Goal: Task Accomplishment & Management: Complete application form

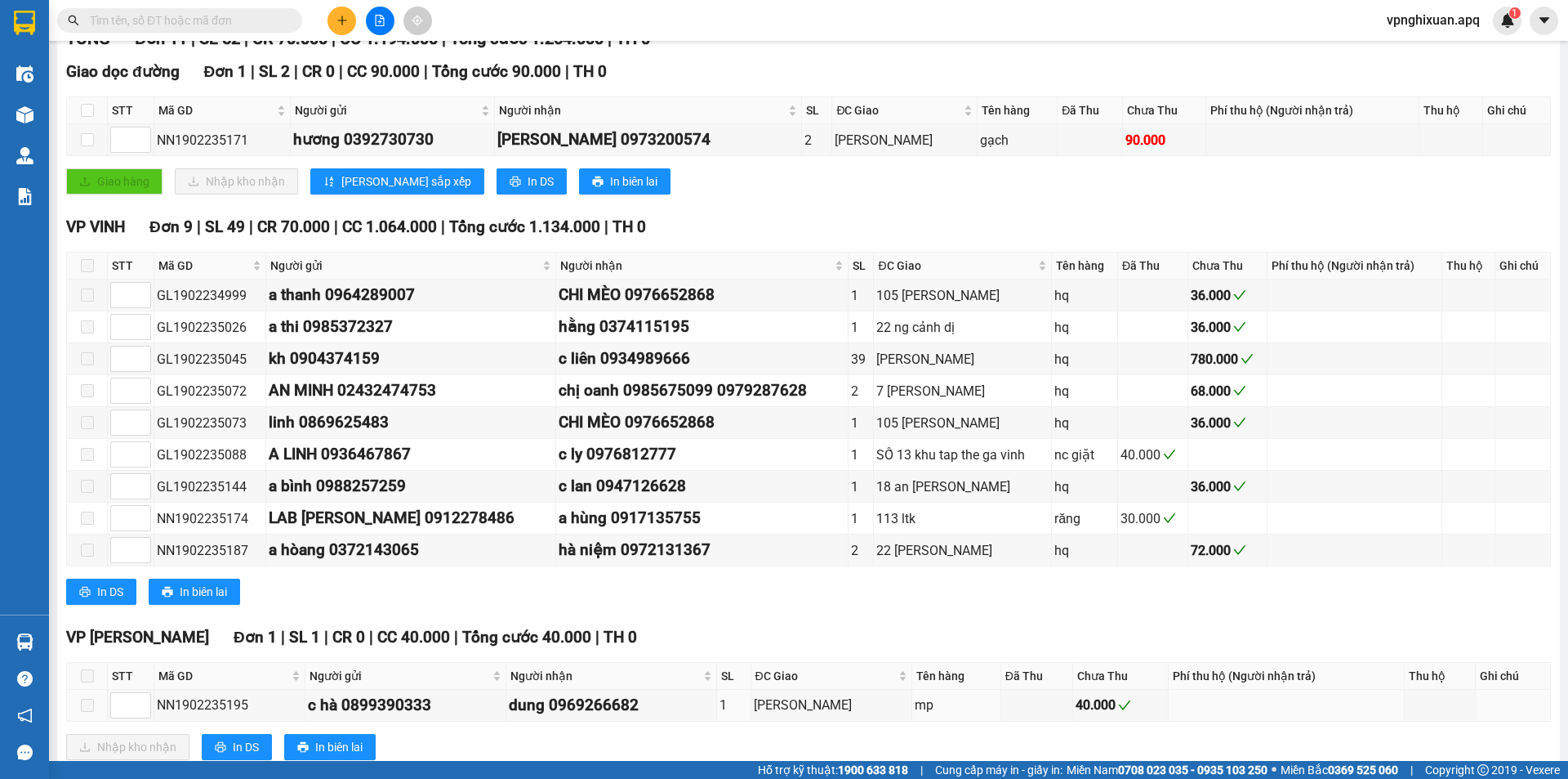
scroll to position [290, 0]
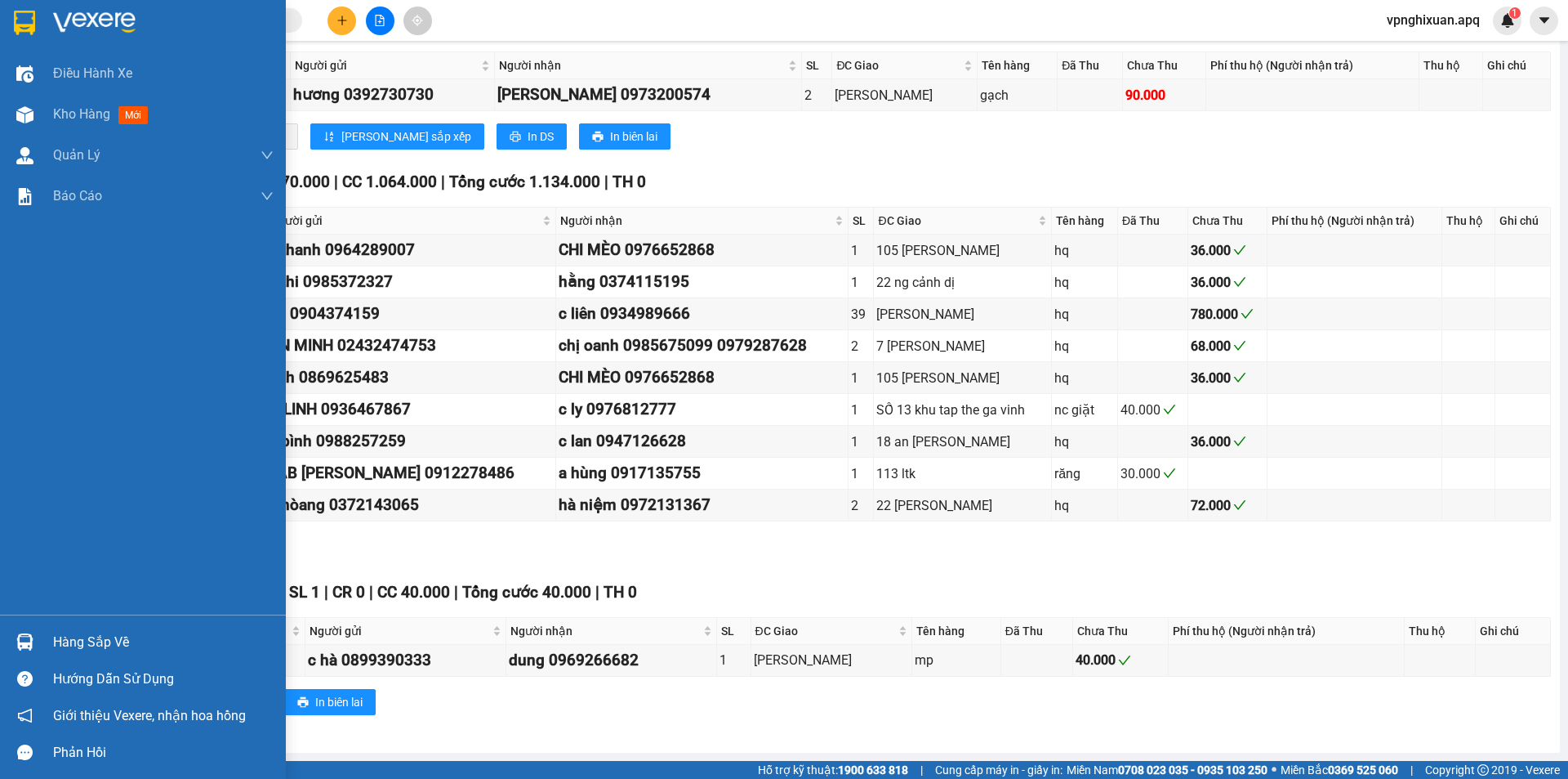
drag, startPoint x: 83, startPoint y: 633, endPoint x: 91, endPoint y: 636, distance: 8.5
click at [85, 636] on div "Hàng sắp về" at bounding box center [162, 642] width 220 height 25
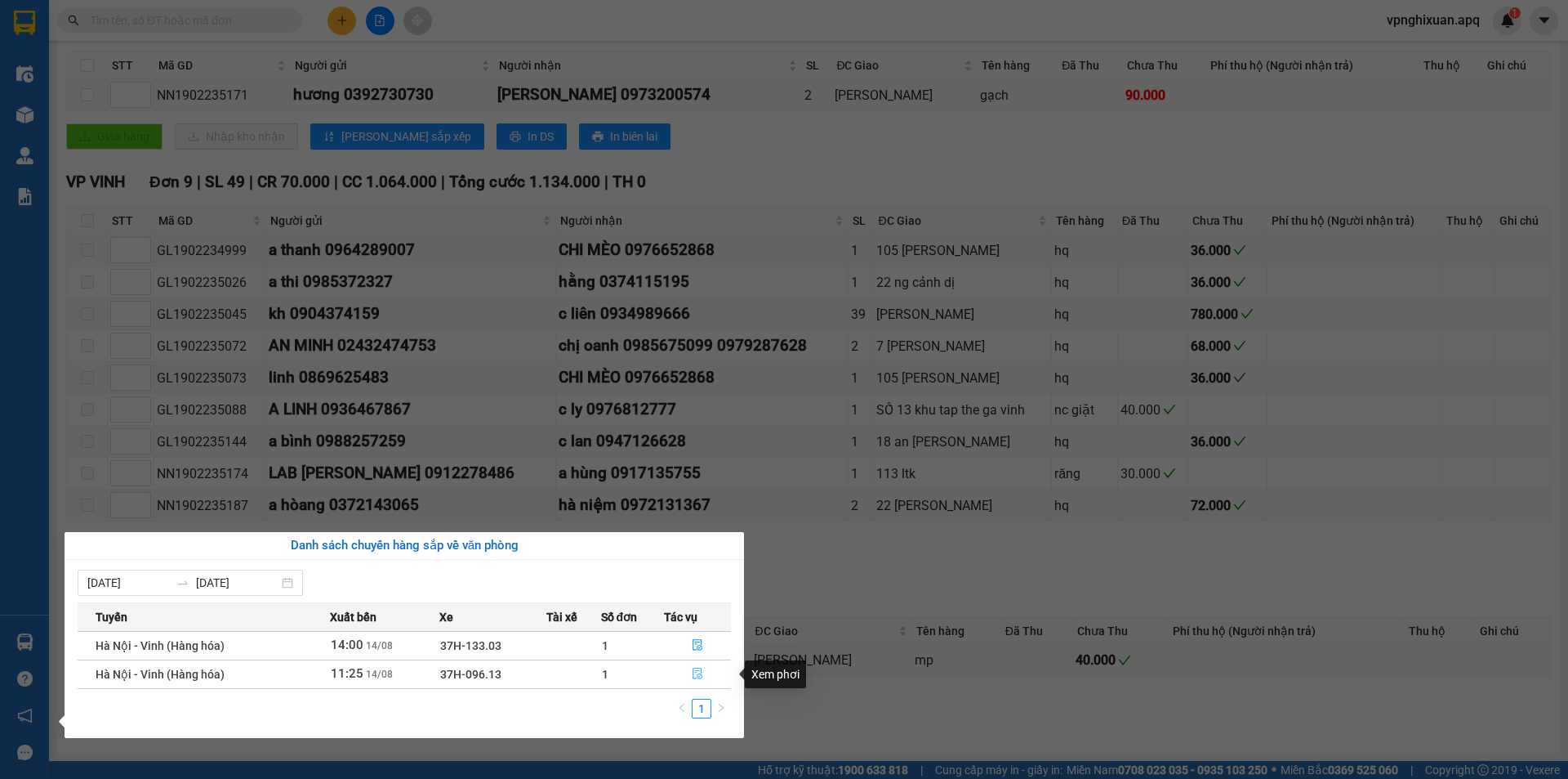
click at [690, 677] on button "button" at bounding box center [698, 674] width 66 height 26
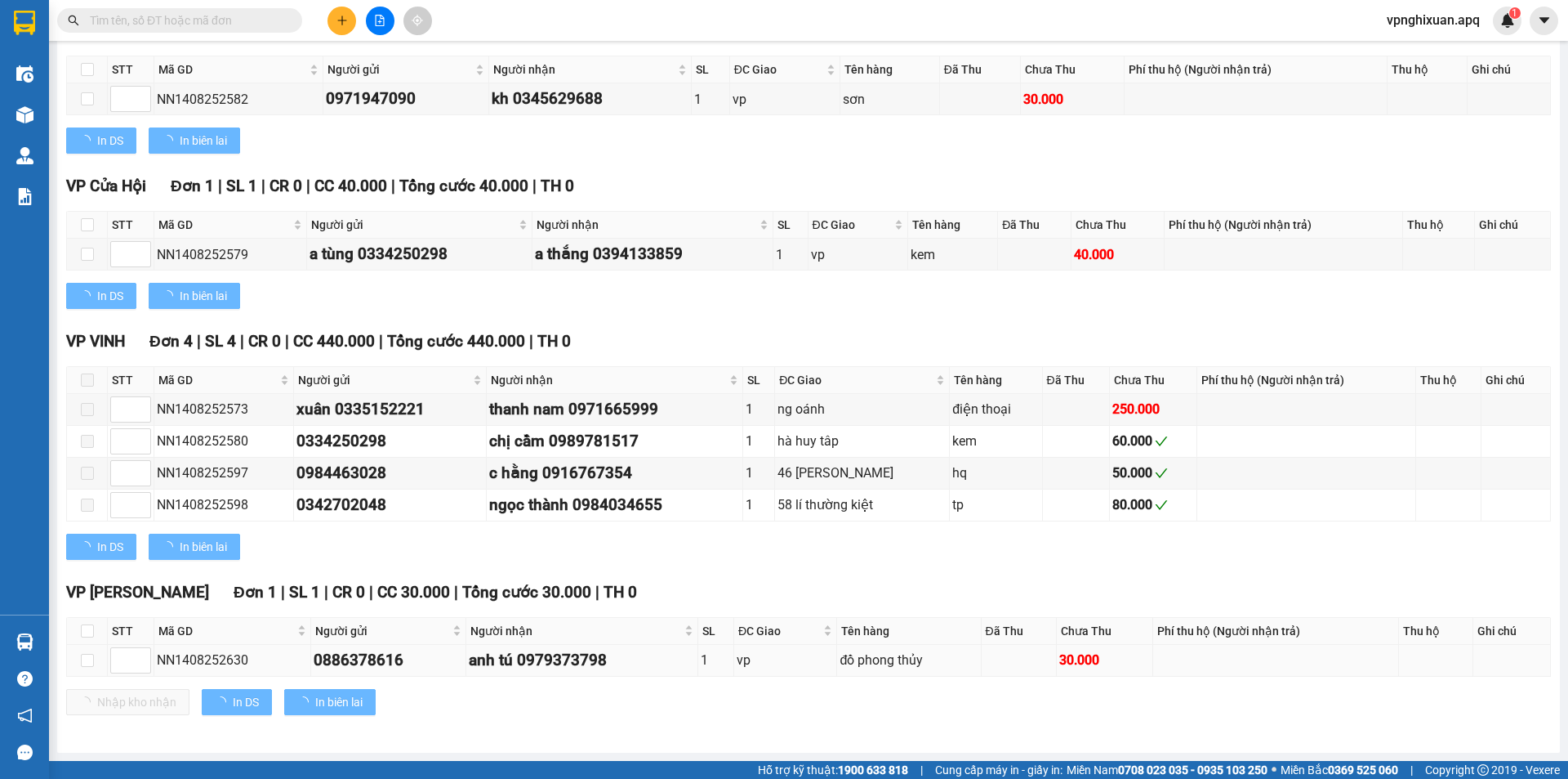
type input "[DATE]"
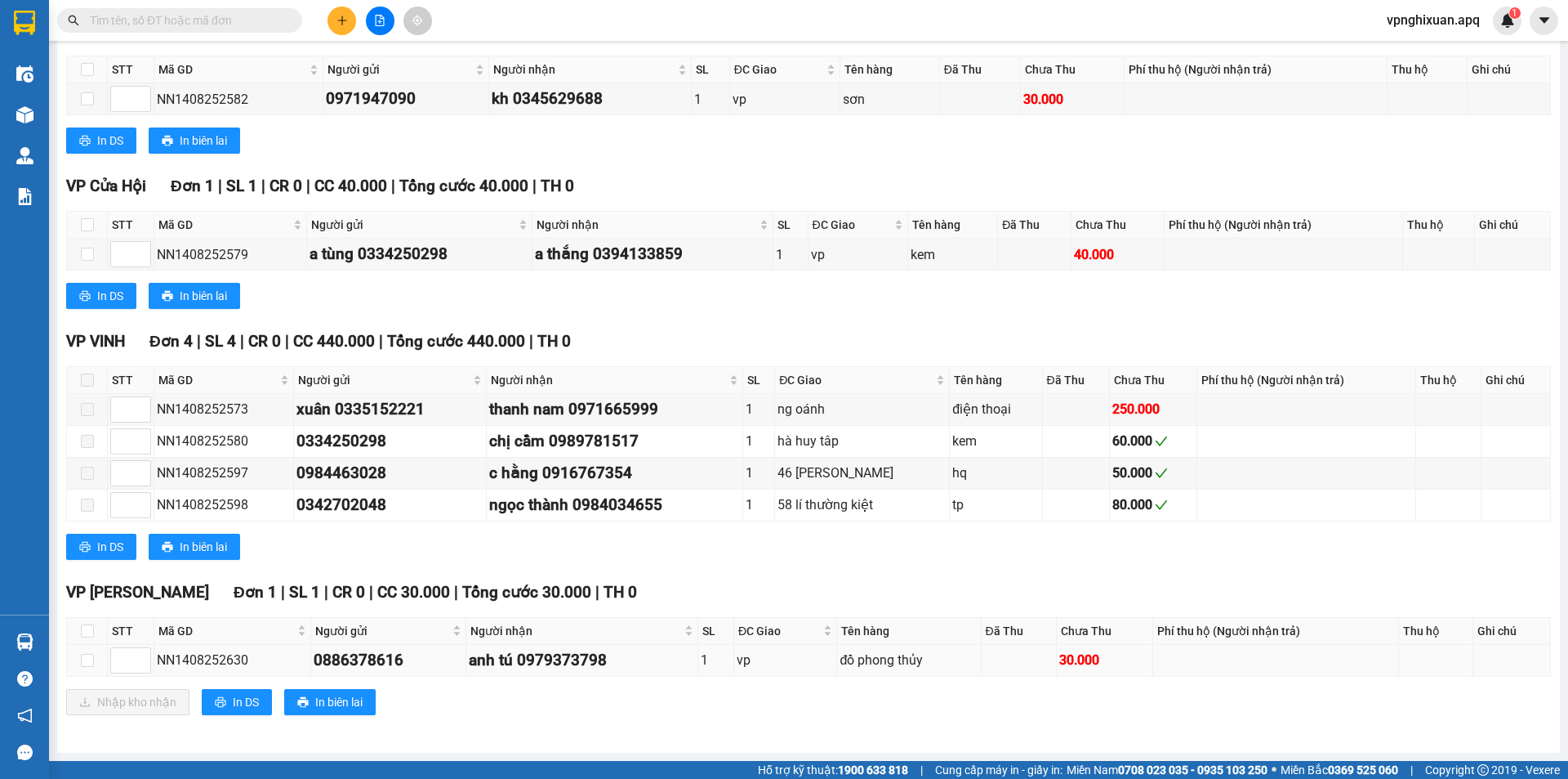
scroll to position [286, 0]
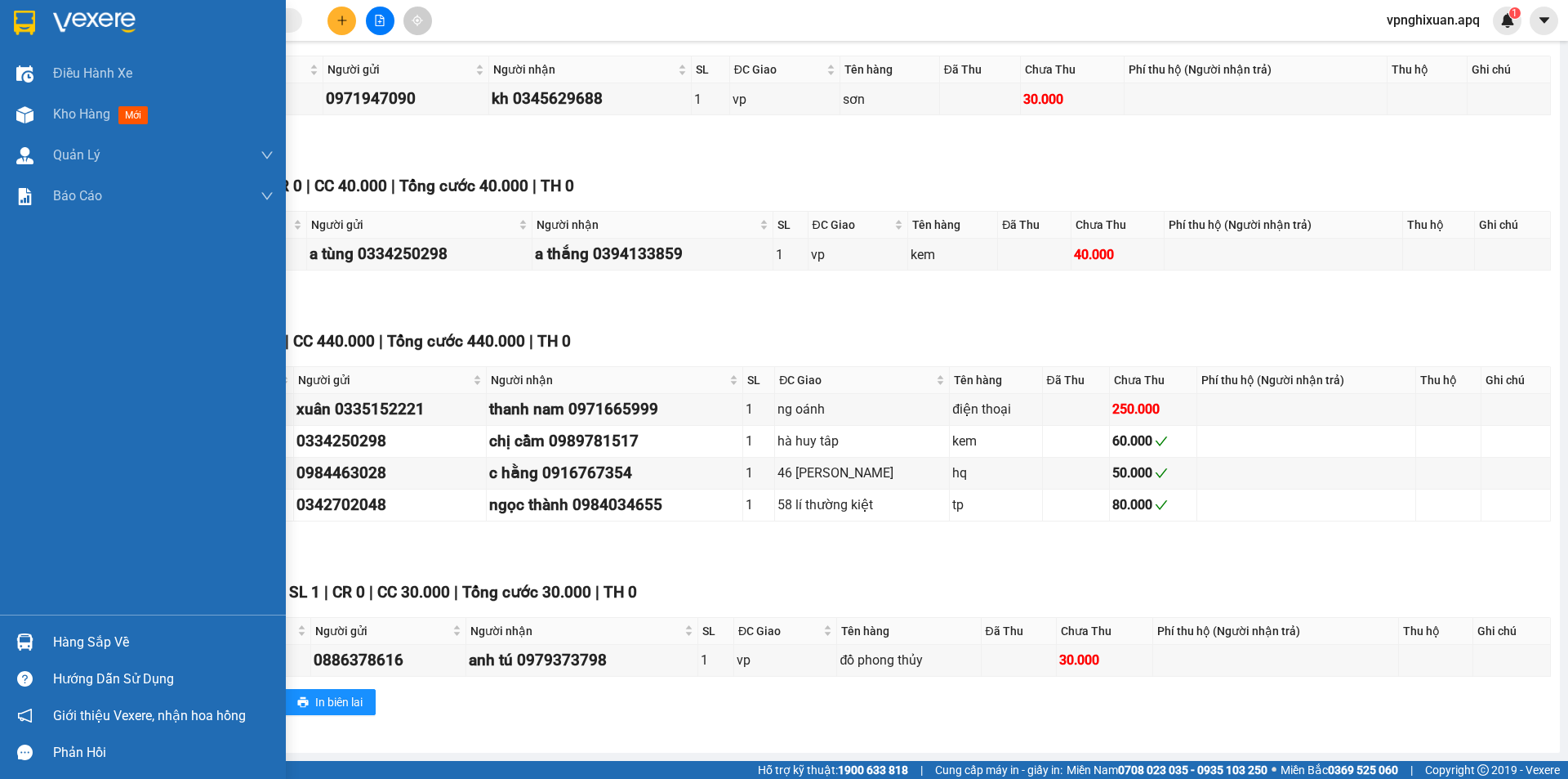
drag, startPoint x: 84, startPoint y: 640, endPoint x: 99, endPoint y: 645, distance: 15.8
click at [93, 645] on div "Hàng sắp về" at bounding box center [162, 642] width 220 height 25
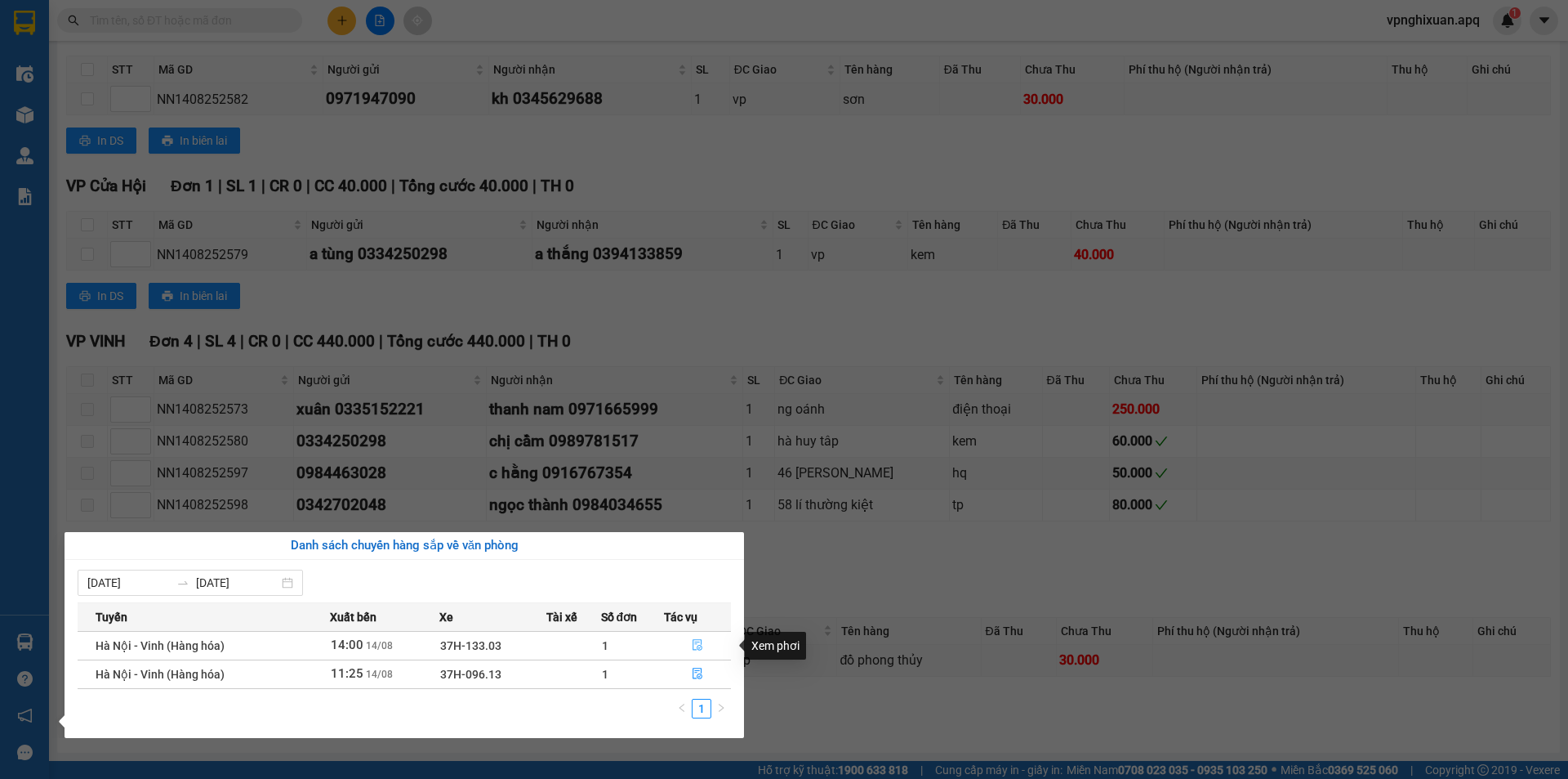
click at [696, 647] on icon "file-done" at bounding box center [697, 644] width 11 height 11
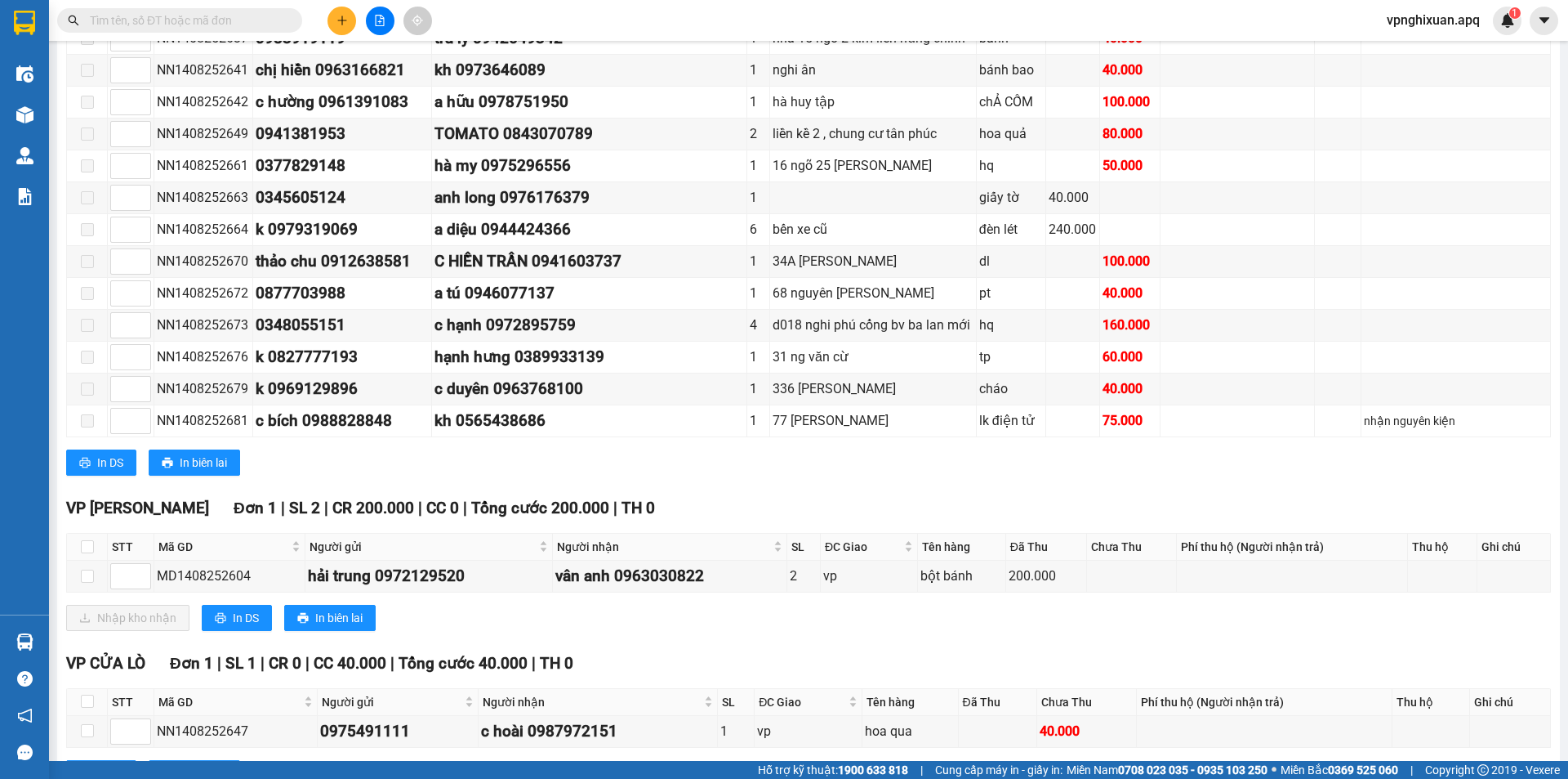
scroll to position [1015, 0]
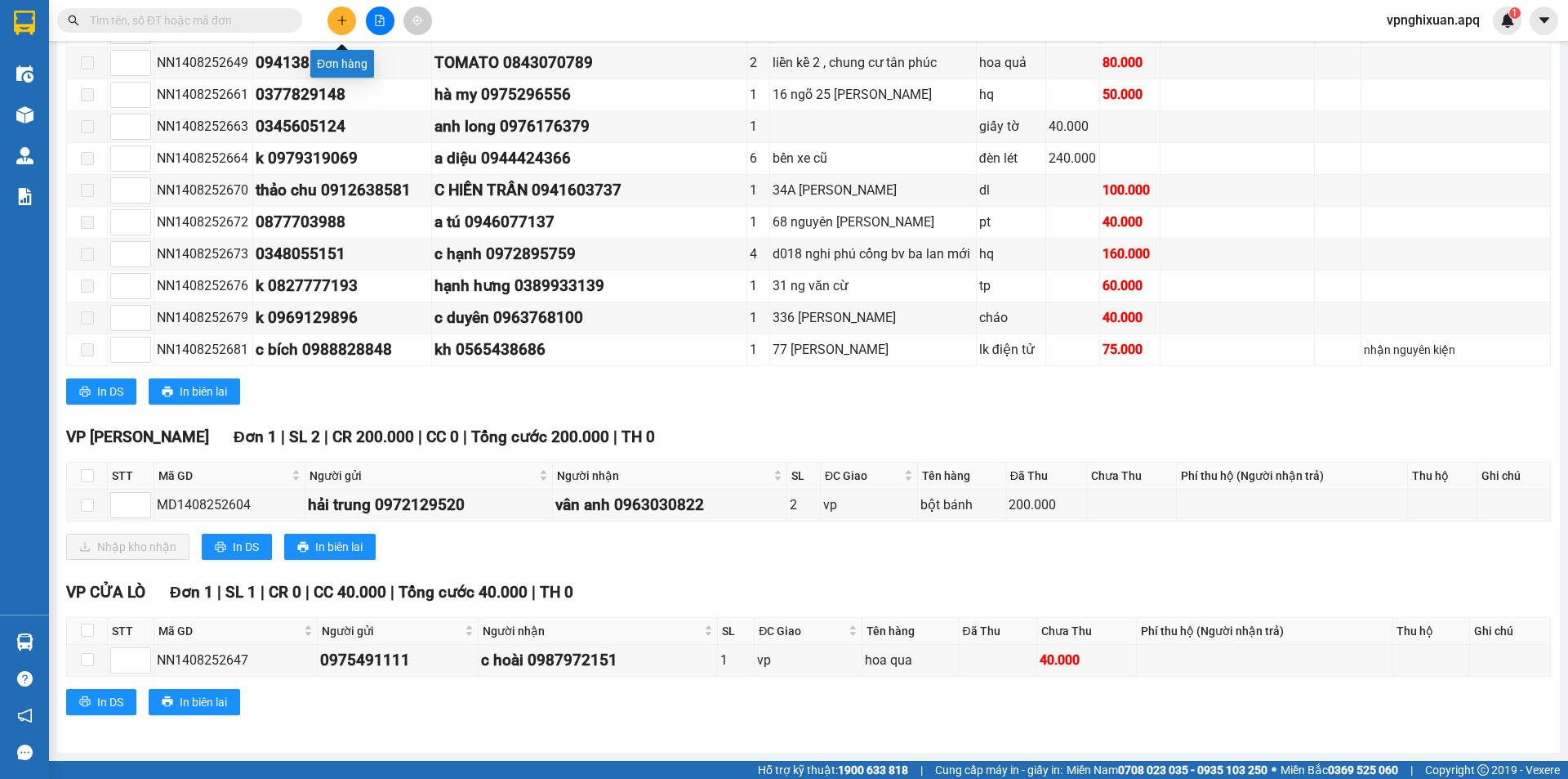
click at [343, 19] on icon "plus" at bounding box center [342, 20] width 11 height 11
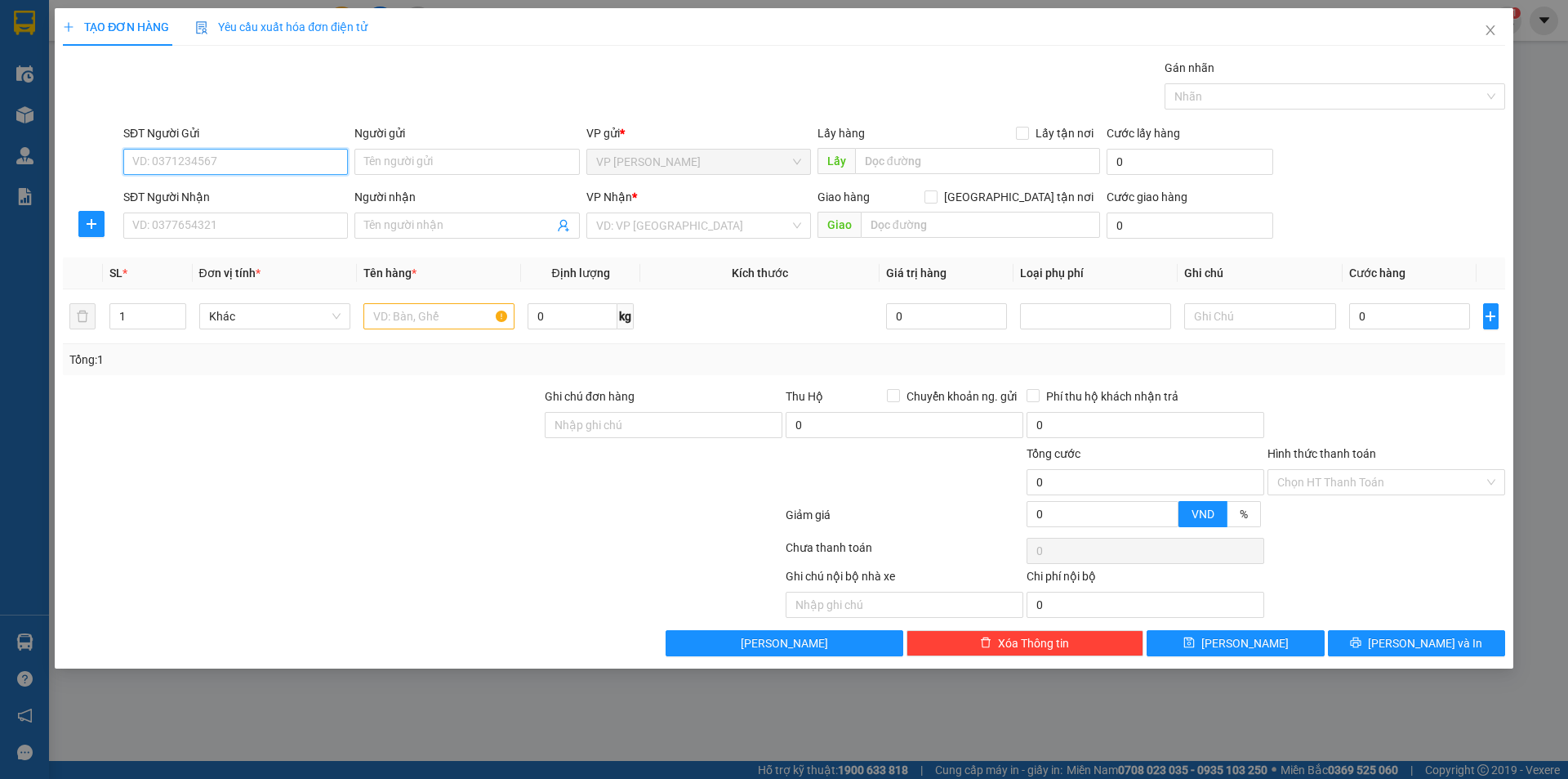
click at [231, 159] on input "SĐT Người Gửi" at bounding box center [235, 162] width 224 height 26
click at [238, 193] on div "0862020733 - tường" at bounding box center [236, 195] width 205 height 18
type input "0862020733"
type input "tường"
type input "0862020733"
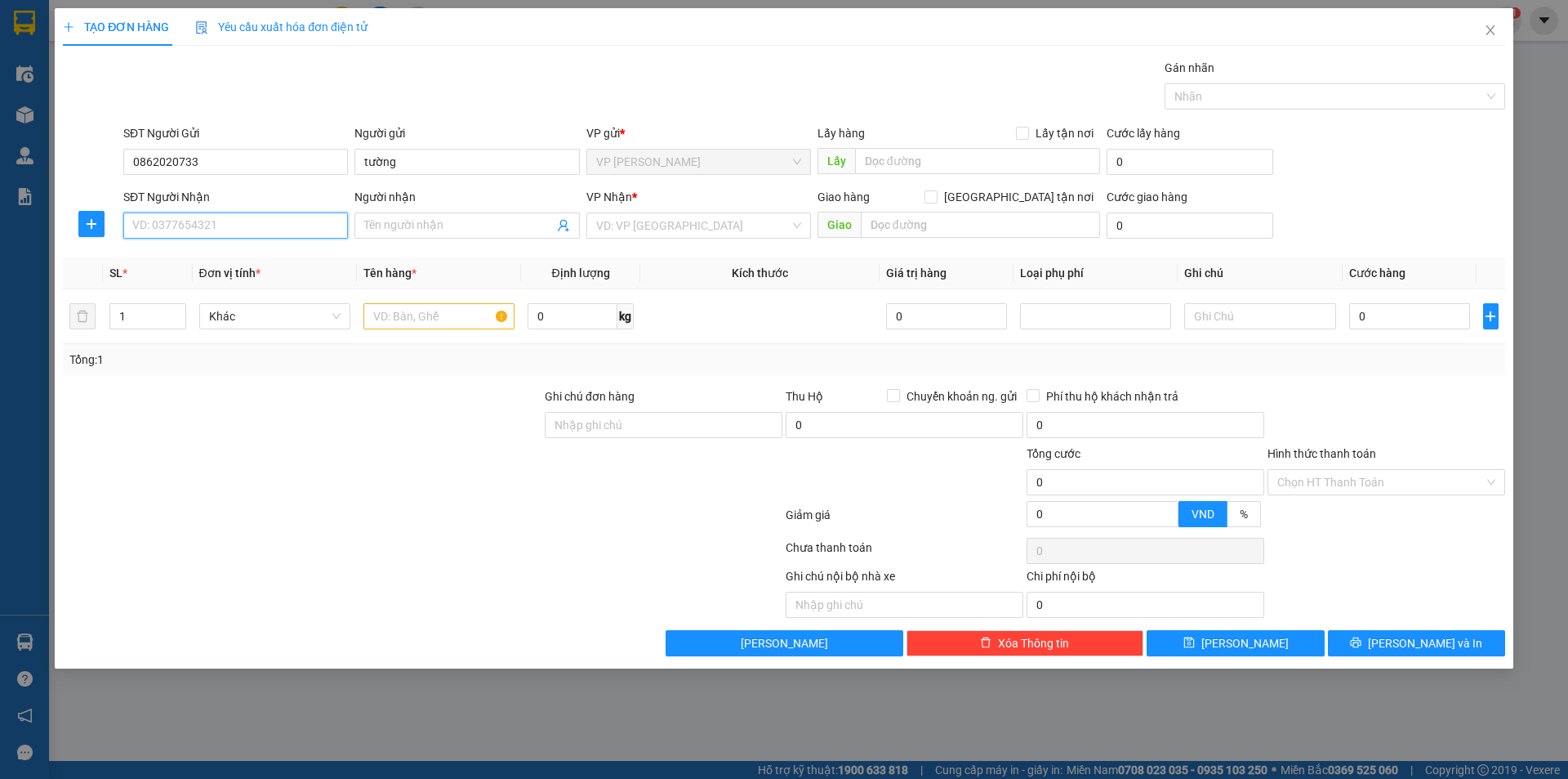
click at [233, 219] on input "SĐT Người Nhận" at bounding box center [235, 225] width 224 height 26
click at [260, 260] on div "0368948764 - con [PERSON_NAME]" at bounding box center [236, 258] width 205 height 18
type input "0368948764"
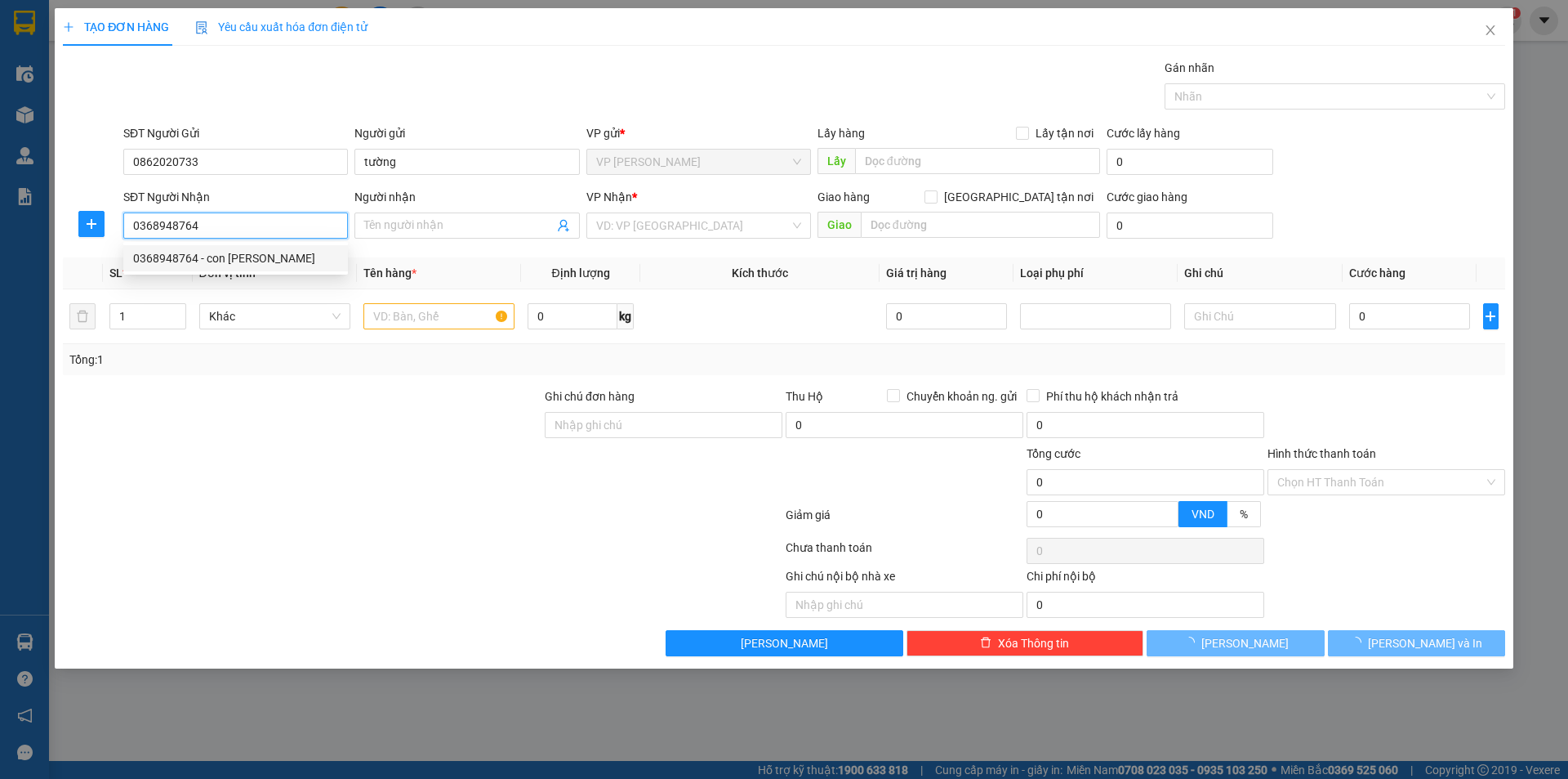
type input "con [PERSON_NAME]"
type input "VP [PERSON_NAME]"
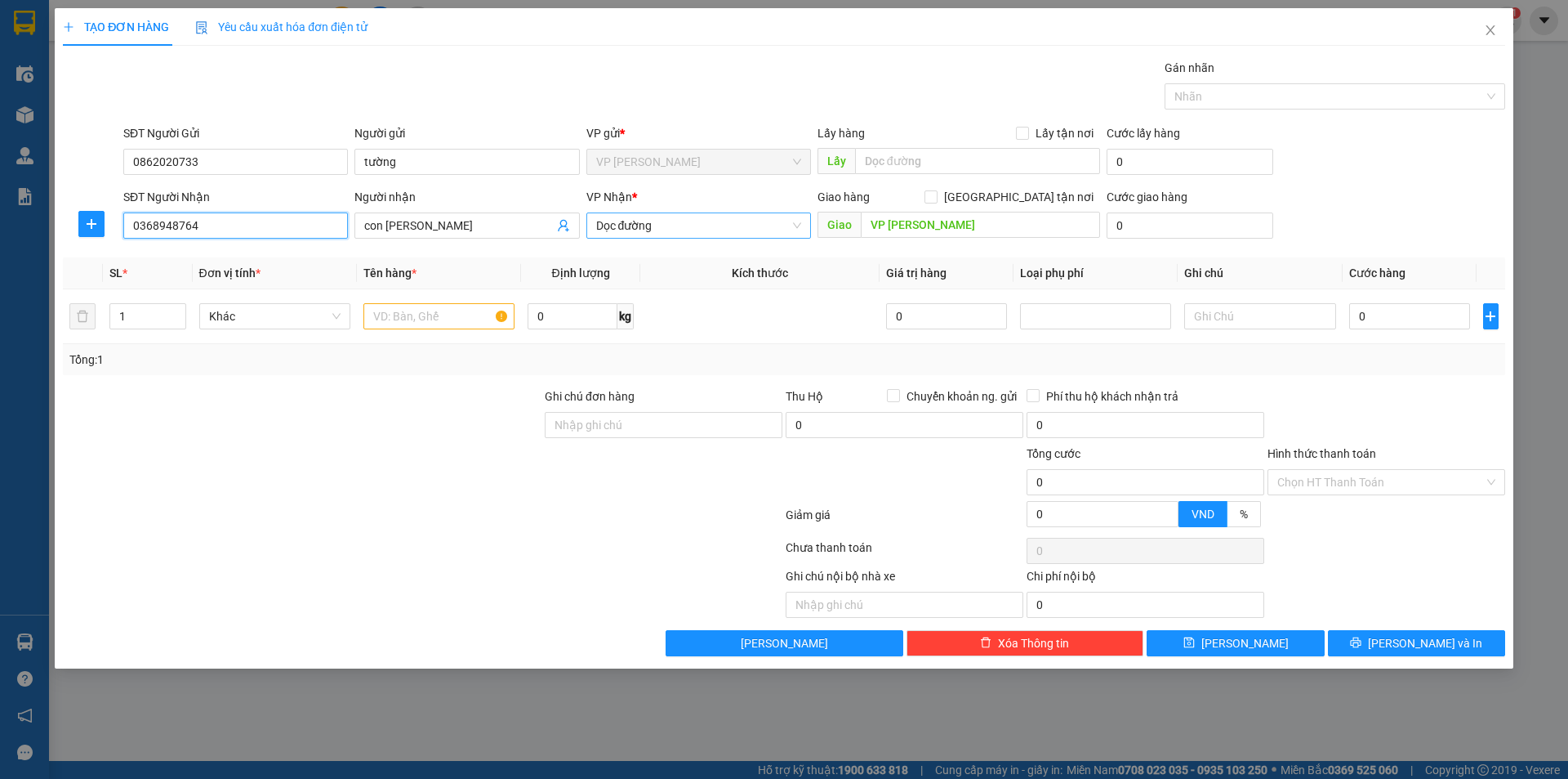
click at [681, 226] on span "Dọc đường" at bounding box center [699, 225] width 205 height 25
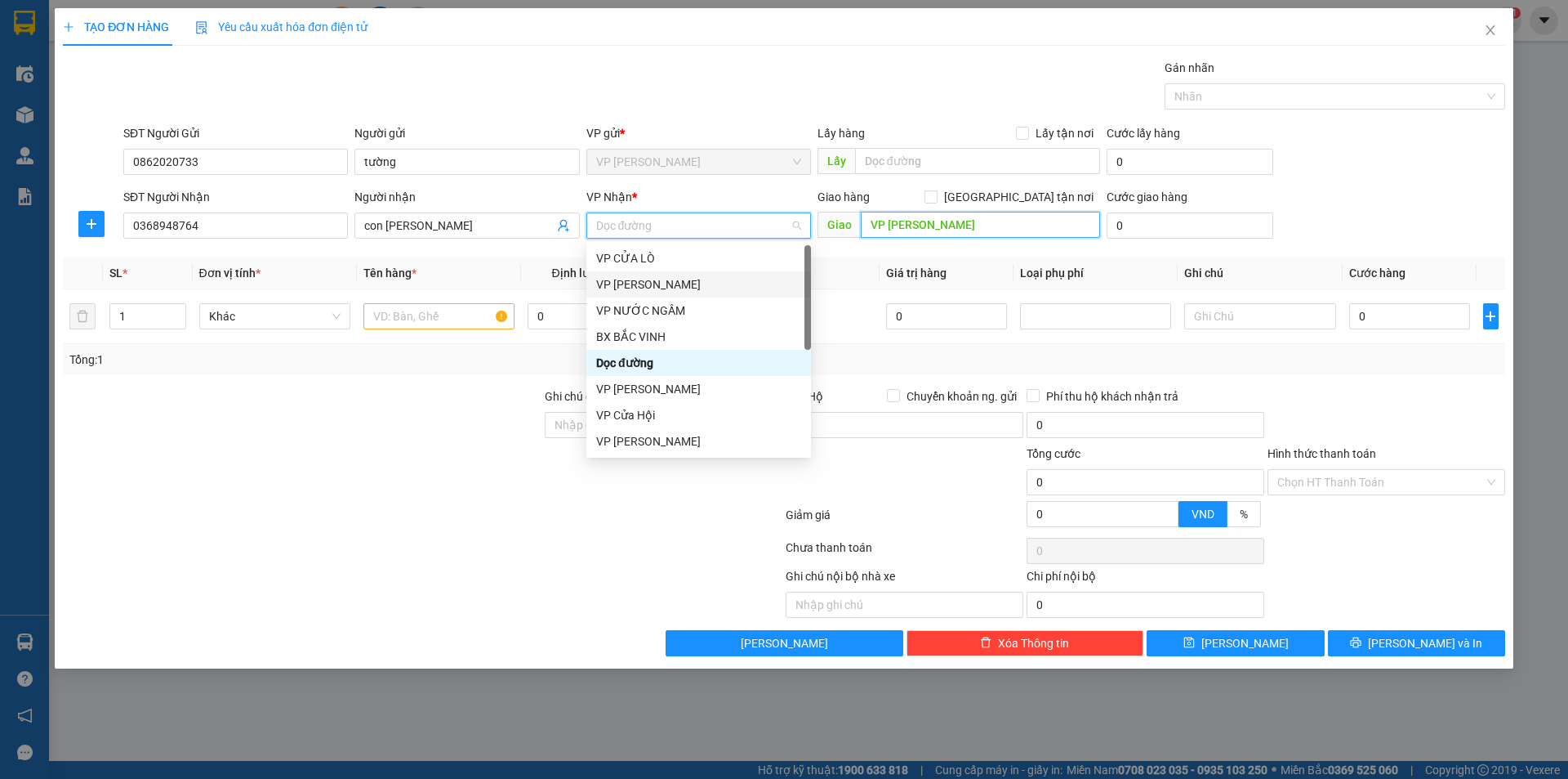
click at [994, 215] on input "VP [PERSON_NAME]" at bounding box center [981, 224] width 239 height 26
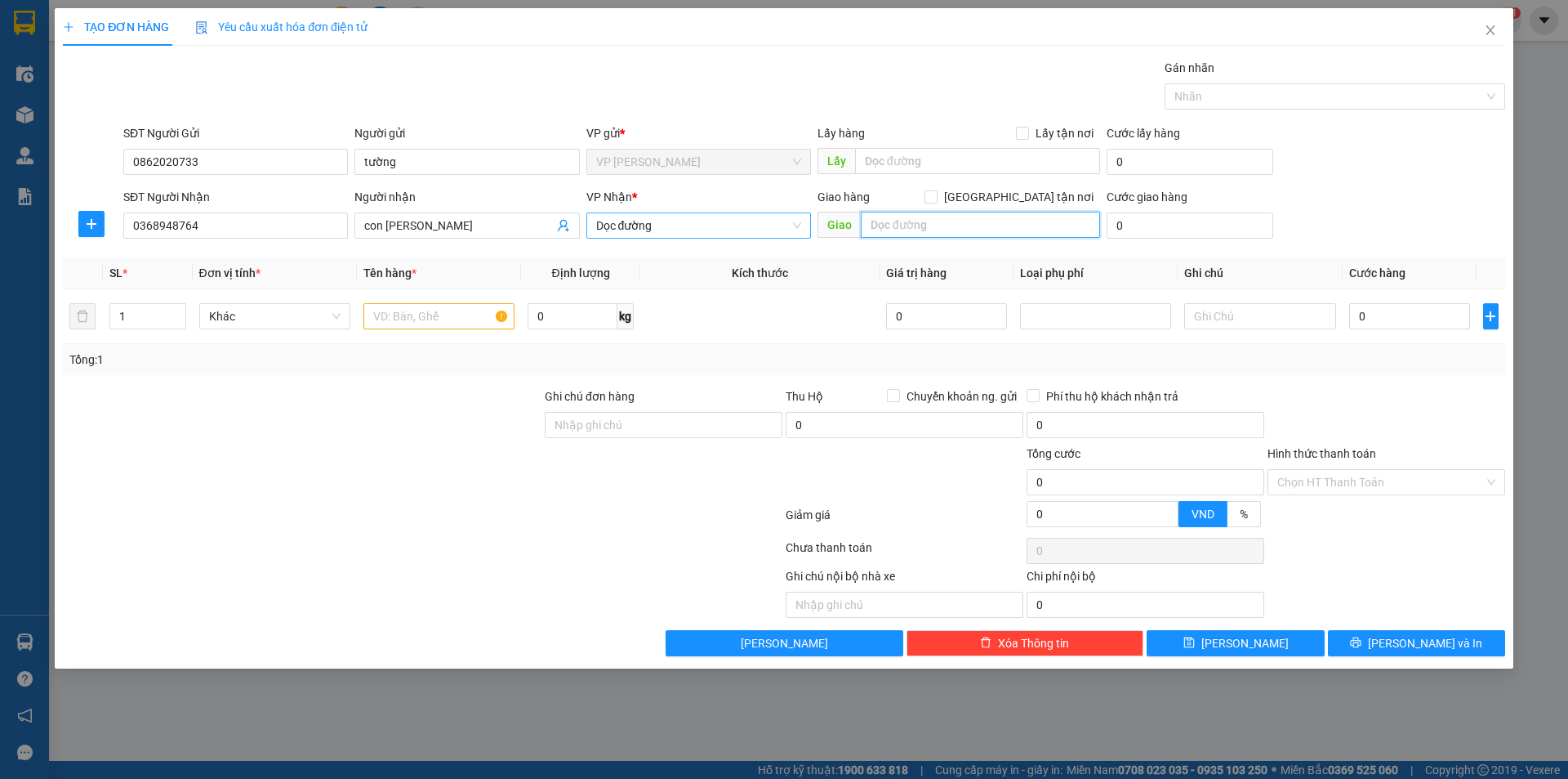
click at [668, 228] on span "Dọc đường" at bounding box center [699, 225] width 205 height 25
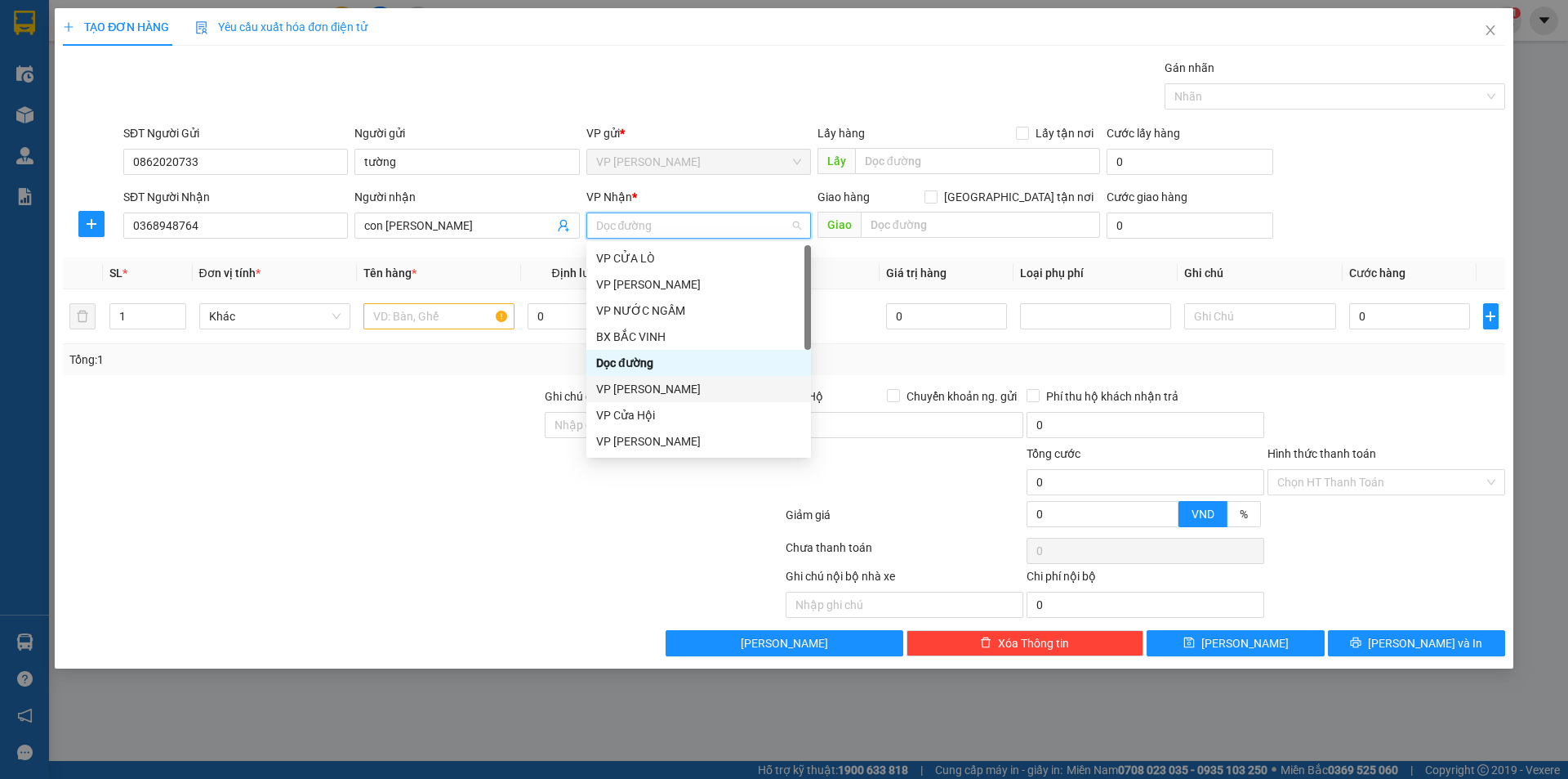
scroll to position [164, 0]
click at [667, 354] on div "VP [PERSON_NAME]" at bounding box center [699, 356] width 205 height 18
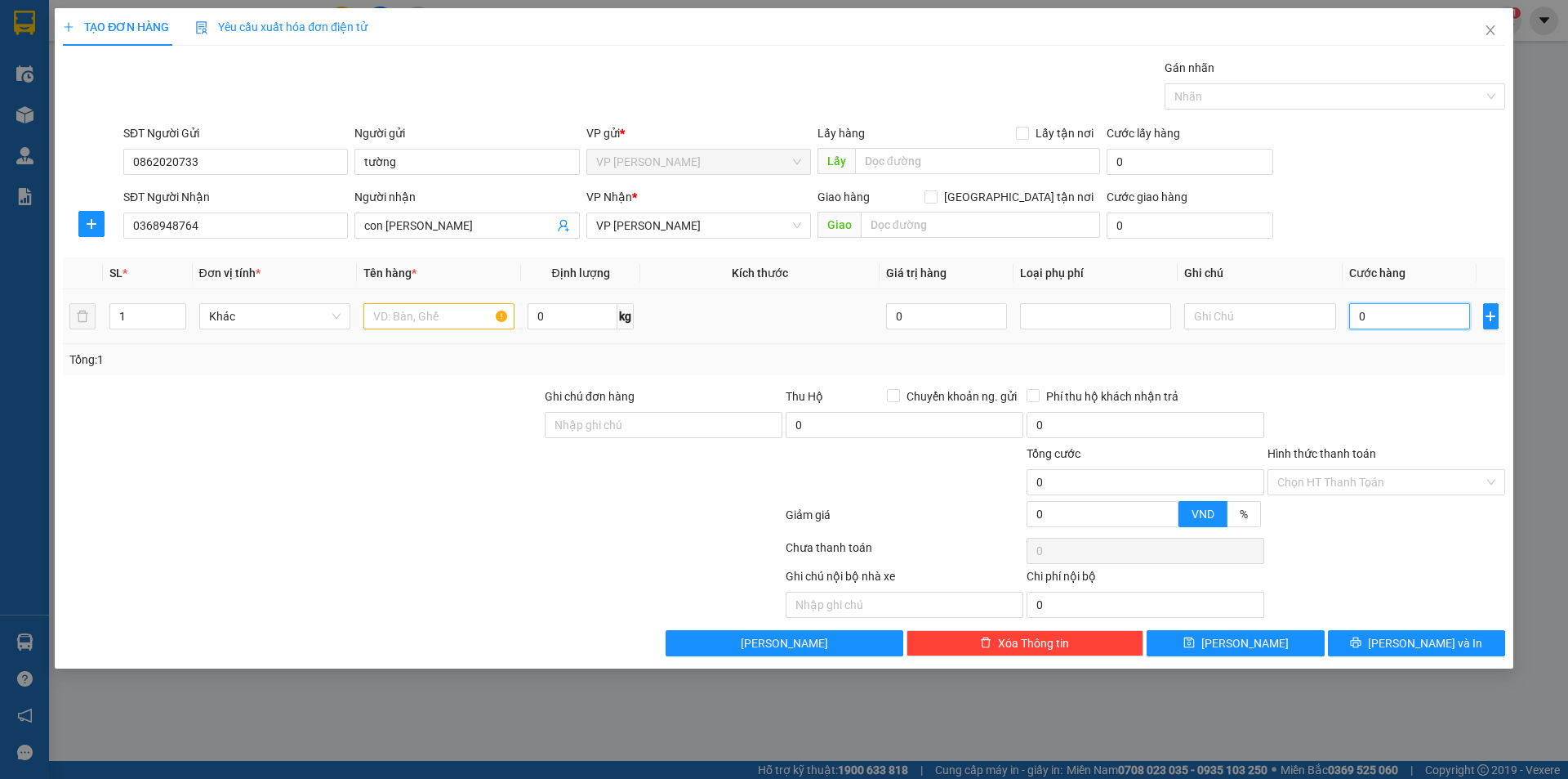
click at [1382, 309] on input "0" at bounding box center [1411, 316] width 122 height 26
type input "5"
type input "50"
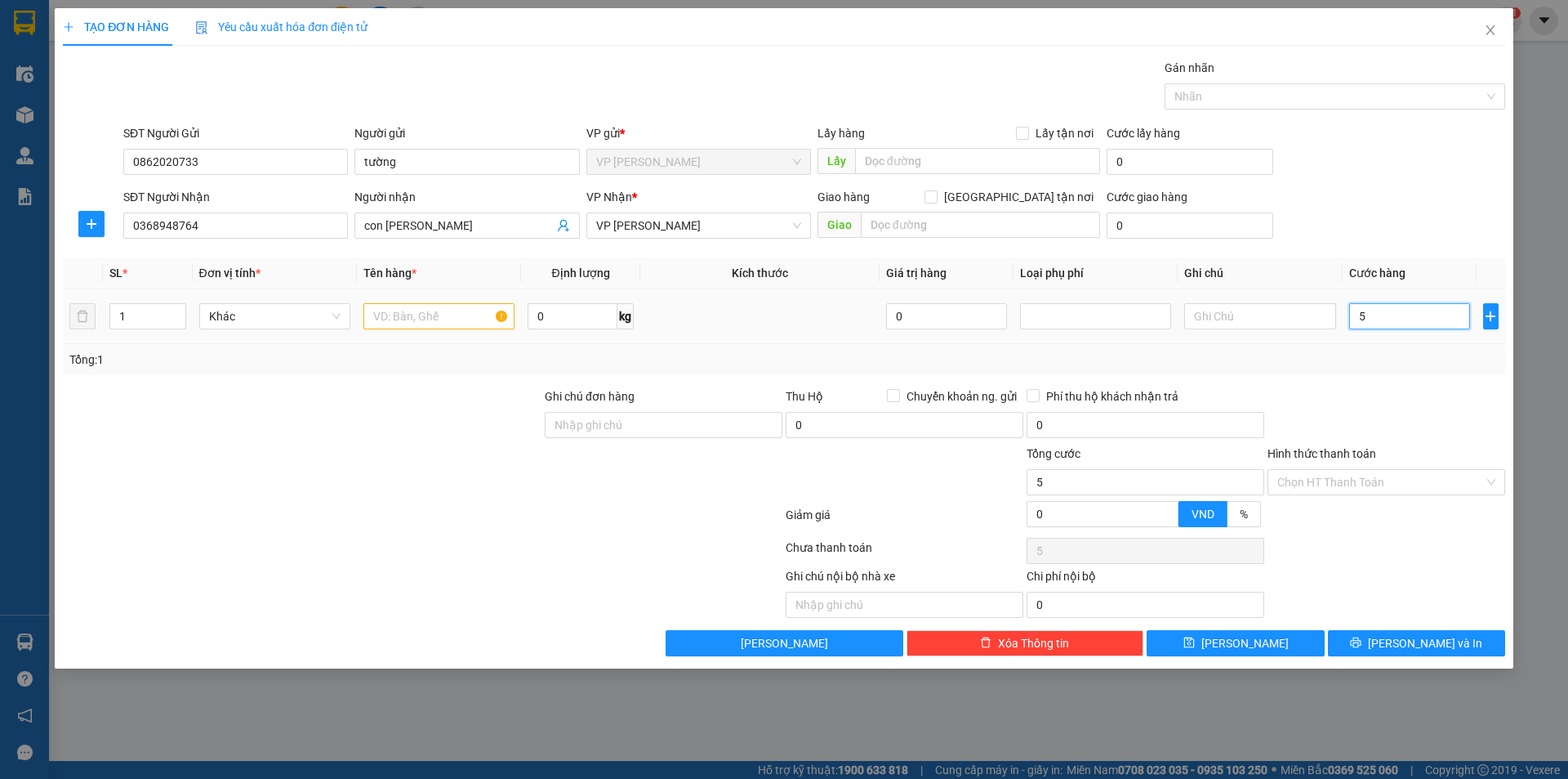
type input "50"
type input "500"
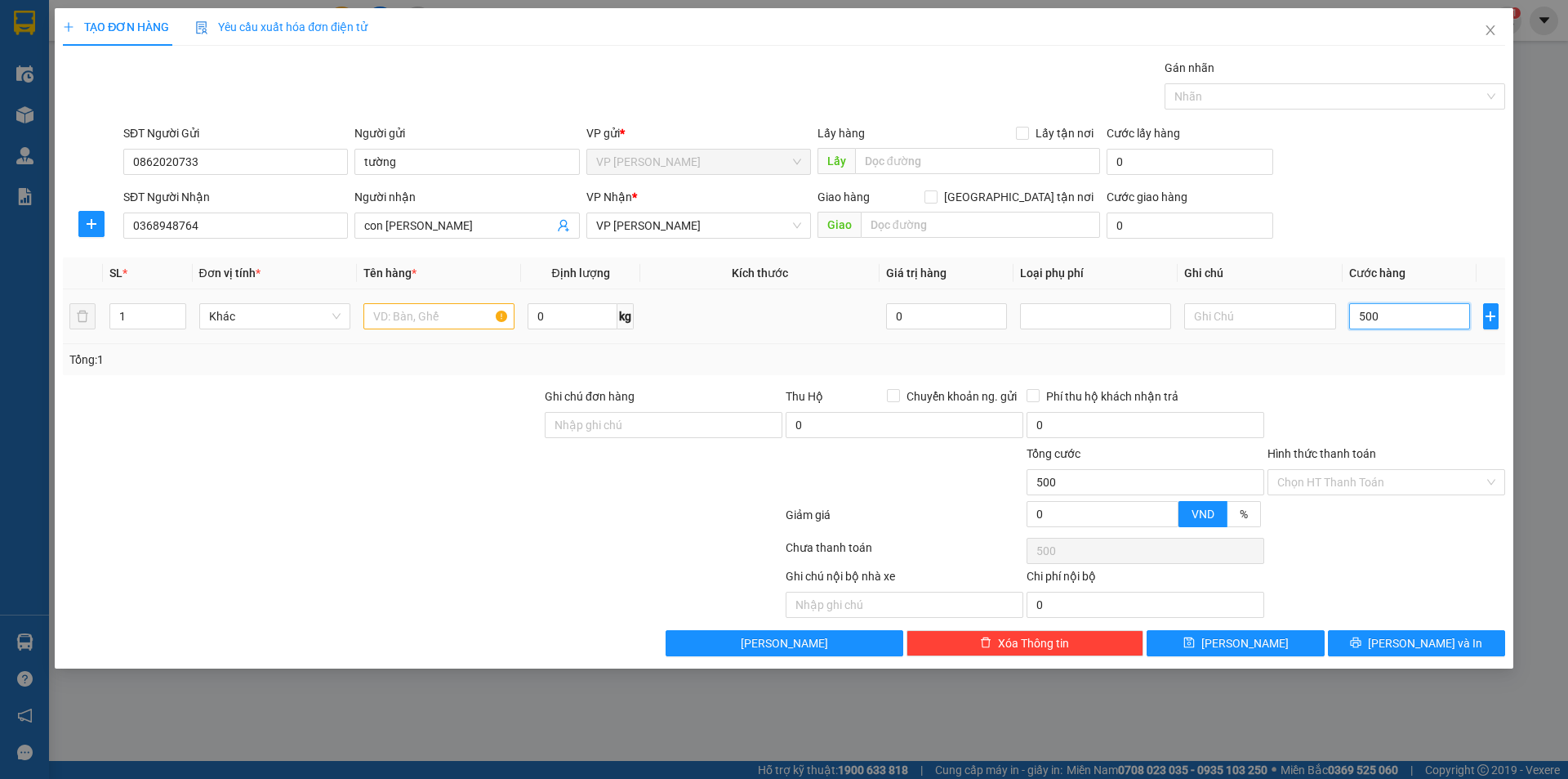
type input "5.000"
type input "50.000"
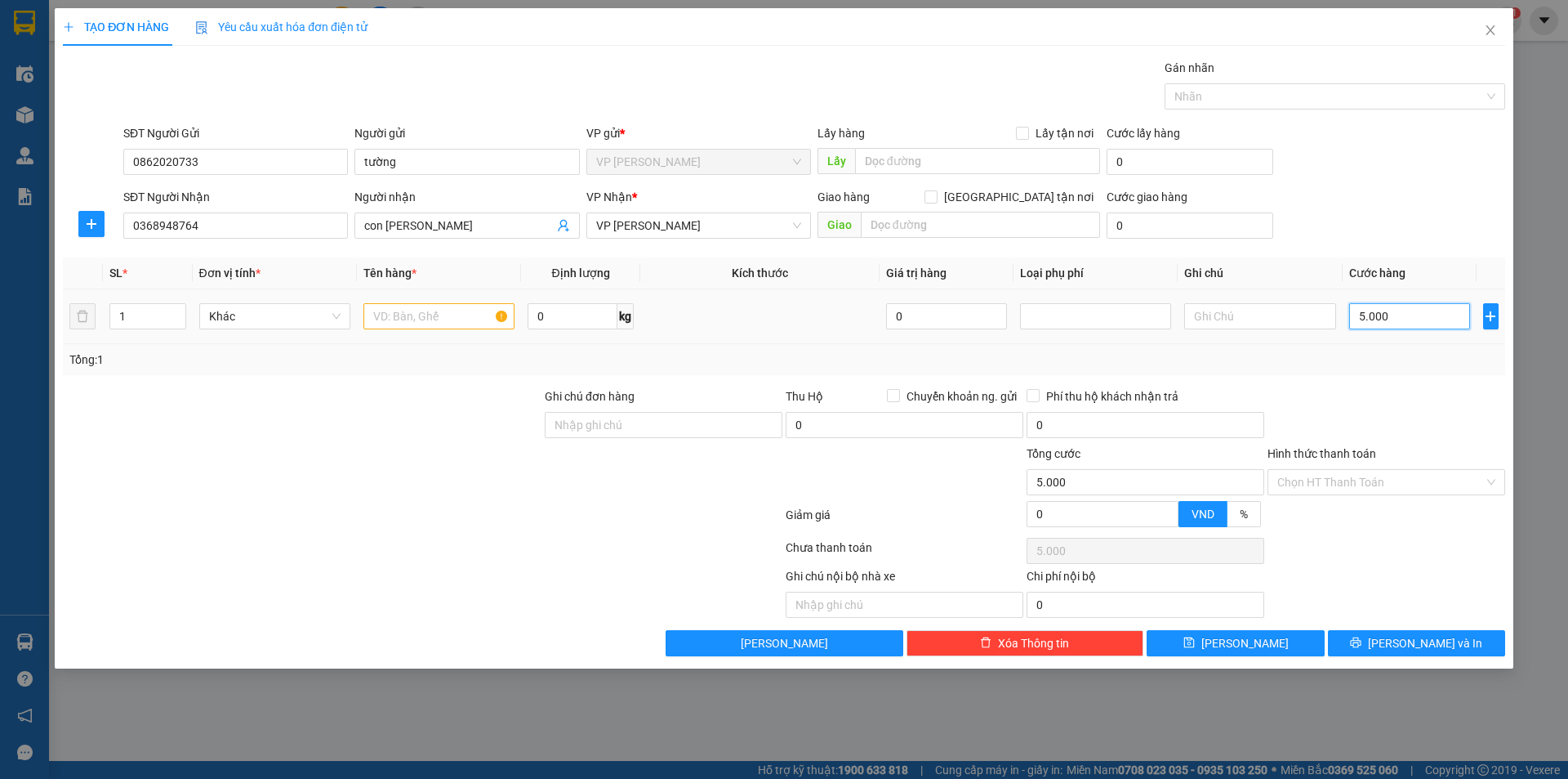
type input "50.000"
click at [451, 322] on input "text" at bounding box center [440, 316] width 152 height 26
type input "Thực phẩm"
click at [1405, 487] on input "Hình thức thanh toán" at bounding box center [1381, 482] width 206 height 25
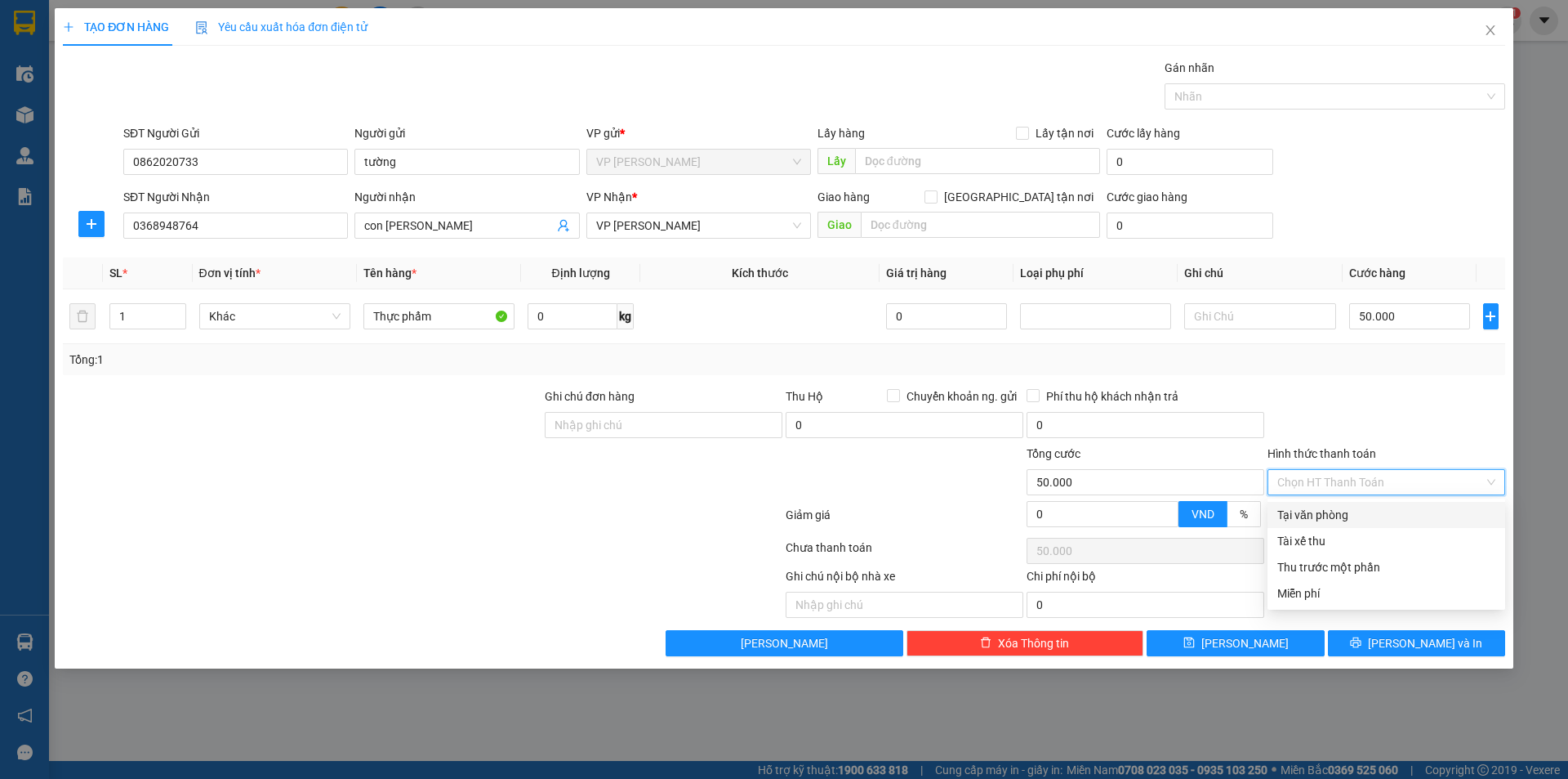
click at [1357, 514] on div "Tại văn phòng" at bounding box center [1387, 515] width 218 height 18
type input "0"
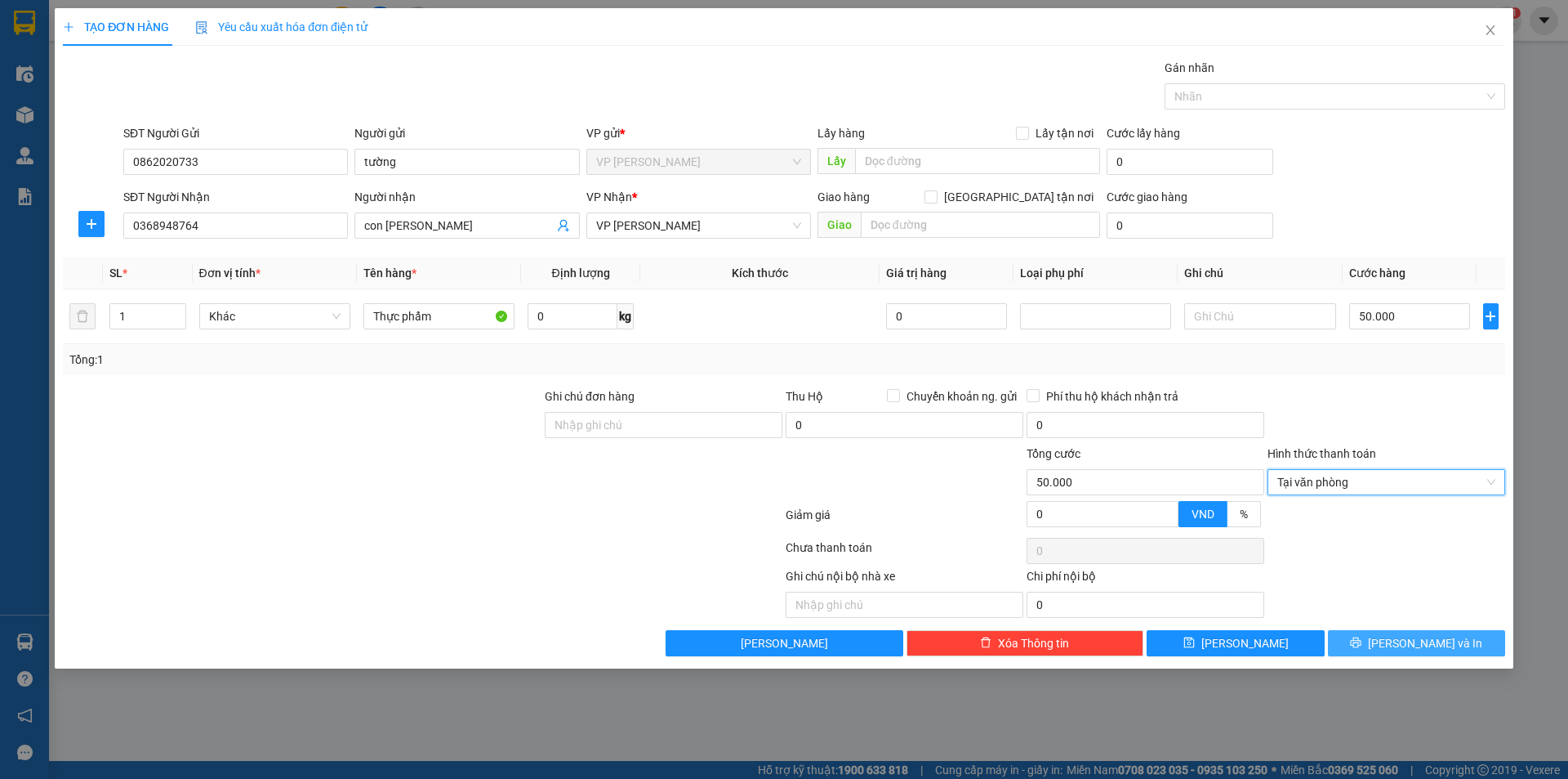
click at [1422, 645] on span "[PERSON_NAME] và In" at bounding box center [1425, 643] width 115 height 18
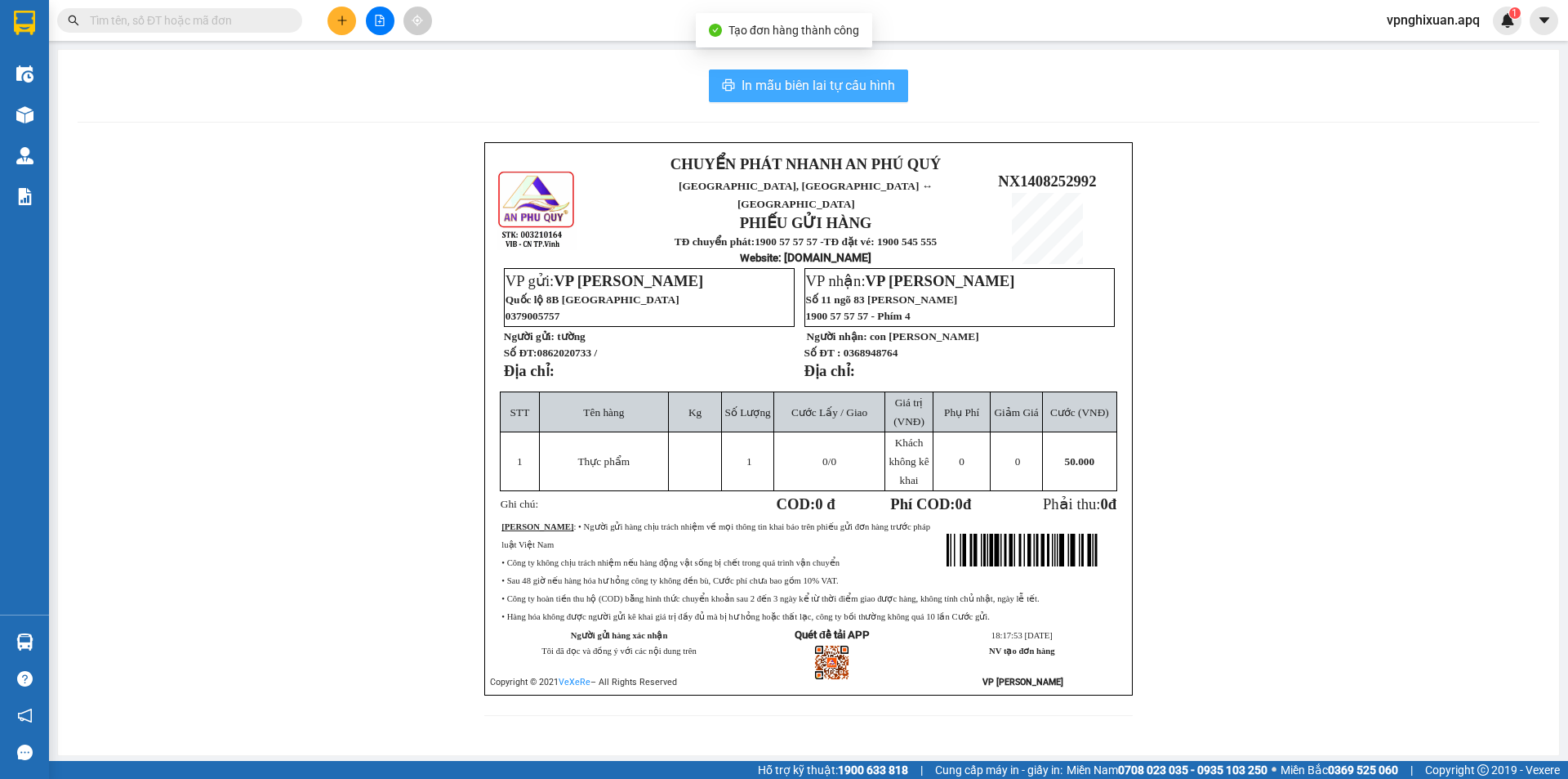
click at [789, 79] on span "In mẫu biên lai tự cấu hình" at bounding box center [818, 85] width 154 height 20
